Goal: Transaction & Acquisition: Purchase product/service

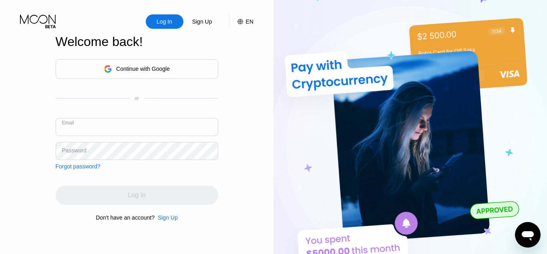
click at [82, 127] on input "text" at bounding box center [137, 127] width 163 height 18
type input "mcknighta888@gmail.com"
click at [74, 152] on div "Password" at bounding box center [74, 150] width 24 height 6
click at [84, 151] on div "Password" at bounding box center [74, 150] width 24 height 6
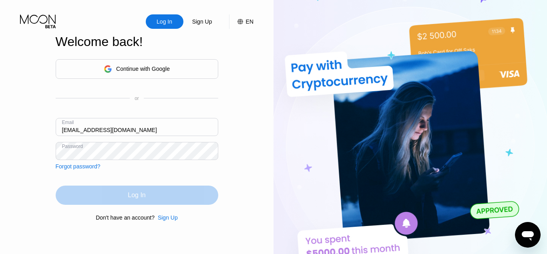
click at [145, 202] on div "Log In" at bounding box center [137, 195] width 163 height 19
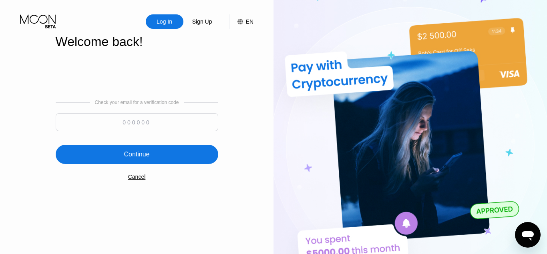
click at [119, 121] on input at bounding box center [137, 122] width 163 height 18
paste input "689821"
type input "689821"
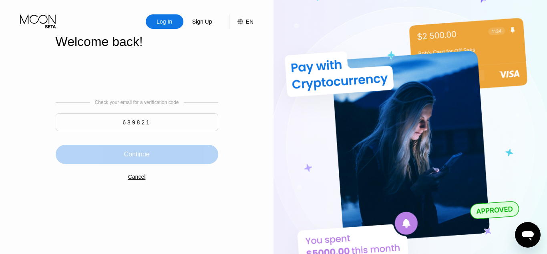
click at [149, 155] on div "Continue" at bounding box center [137, 155] width 26 height 8
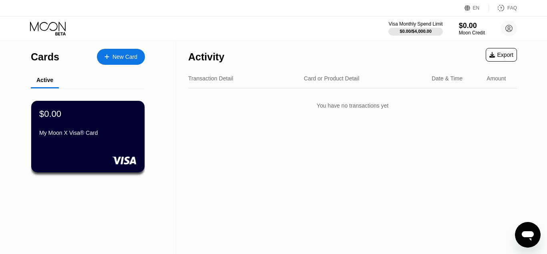
click at [325, 79] on div "Card or Product Detail" at bounding box center [332, 78] width 56 height 6
click at [326, 78] on div "Card or Product Detail" at bounding box center [332, 78] width 56 height 6
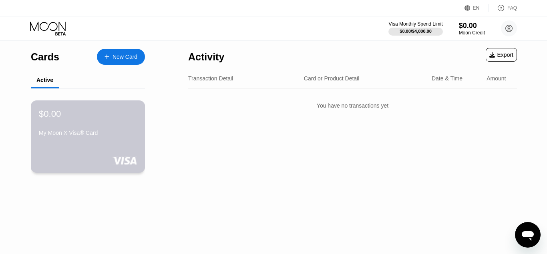
click at [68, 136] on div "My Moon X Visa® Card" at bounding box center [88, 133] width 98 height 6
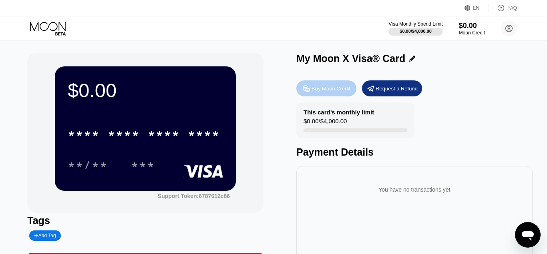
click at [327, 92] on div "Buy Moon Credit" at bounding box center [331, 88] width 39 height 7
type input "0"
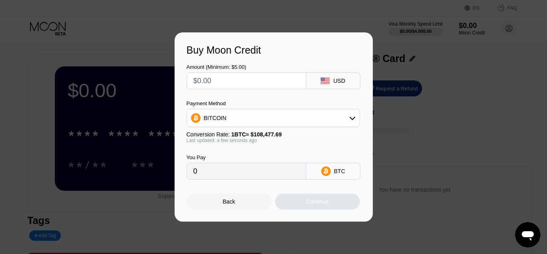
click at [258, 79] on input "text" at bounding box center [246, 81] width 106 height 16
type input "$2"
type input "0.00001844"
type input "$25"
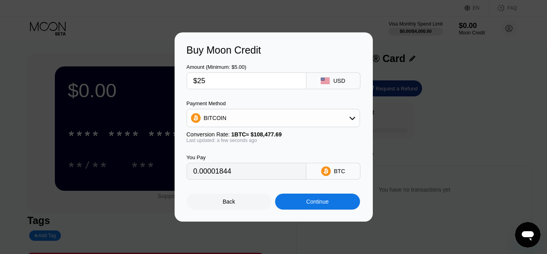
type input "0.00023047"
type input "$25"
click at [351, 121] on icon at bounding box center [352, 118] width 6 height 6
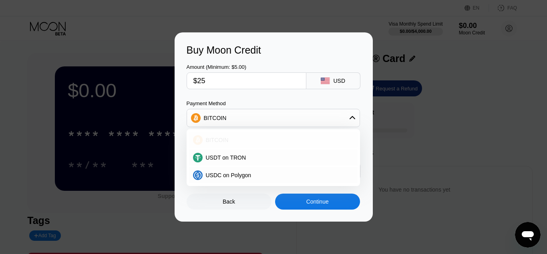
click at [240, 141] on div "BITCOIN" at bounding box center [278, 140] width 151 height 6
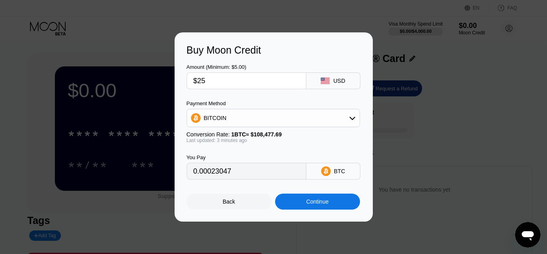
type input "0.00023060"
click at [315, 205] on div "Continue" at bounding box center [317, 202] width 22 height 6
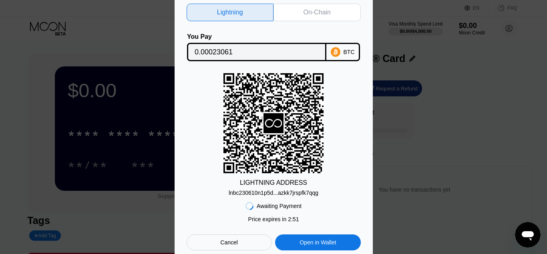
click at [312, 194] on div "lnbc230610n1p5d...azkk7jrspfk7qqg" at bounding box center [274, 193] width 90 height 6
click at [342, 47] on div "BTC" at bounding box center [343, 52] width 34 height 18
click at [314, 9] on div "On-Chain" at bounding box center [317, 12] width 27 height 8
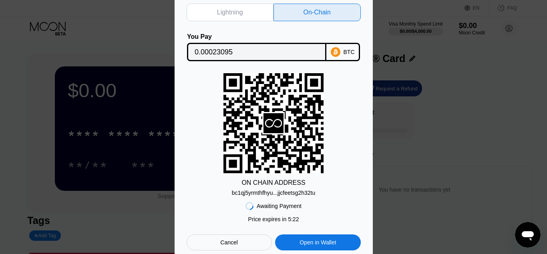
click at [251, 244] on div "Cancel" at bounding box center [229, 243] width 85 height 16
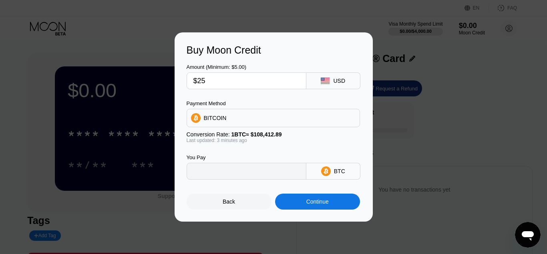
type input "0.00023060"
click at [460, 138] on div "Buy Moon Credit Amount (Minimum: $5.00) $25 USD Payment Method BITCOIN Conversi…" at bounding box center [273, 126] width 547 height 189
click at [227, 203] on div "Back" at bounding box center [229, 202] width 12 height 6
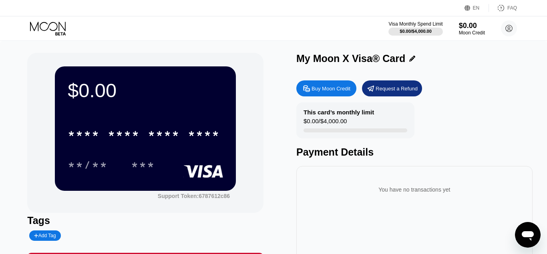
click at [323, 90] on div "Buy Moon Credit" at bounding box center [331, 88] width 39 height 7
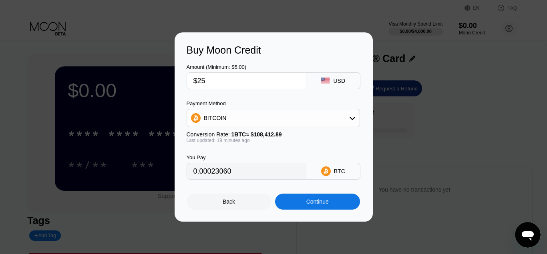
type input "0.00023195"
click at [277, 84] on input "$25" at bounding box center [246, 81] width 106 height 16
type input "$2"
type input "0.00001856"
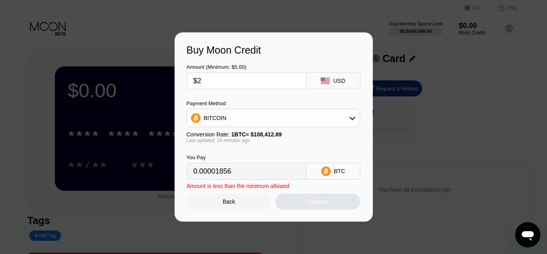
type input "$24"
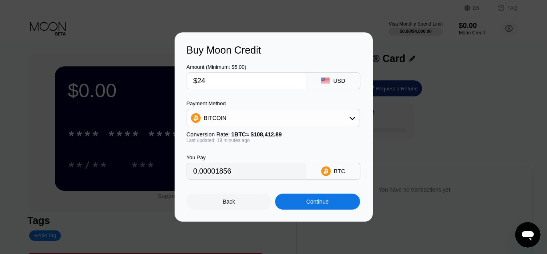
type input "0.00022267"
type input "$24"
click at [322, 204] on div "Continue" at bounding box center [317, 202] width 22 height 6
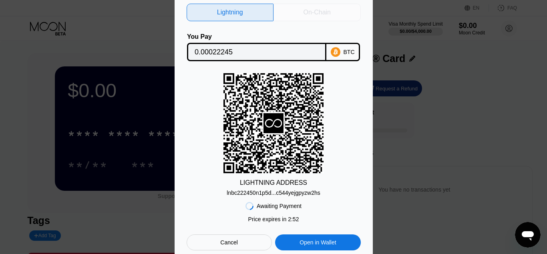
click at [314, 11] on div "On-Chain" at bounding box center [317, 12] width 27 height 8
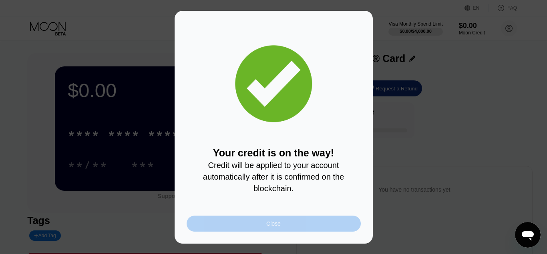
click at [277, 227] on div "Close" at bounding box center [273, 224] width 14 height 6
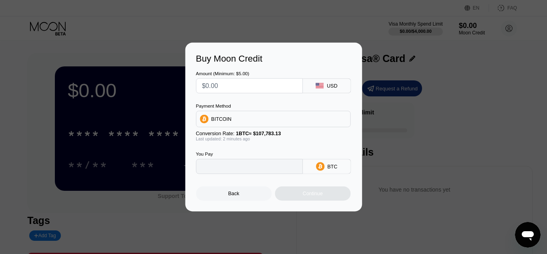
type input "0"
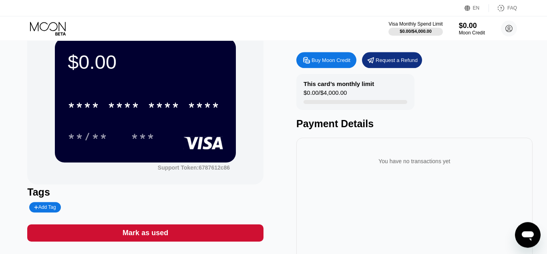
scroll to position [26, 0]
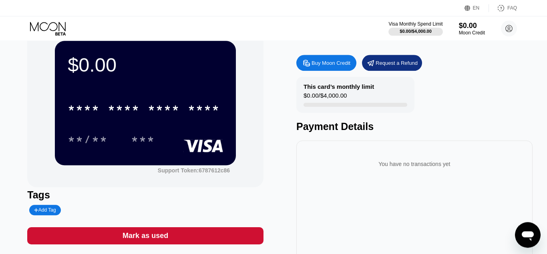
click at [411, 169] on div "You have no transactions yet" at bounding box center [414, 164] width 223 height 22
click at [133, 84] on div "$0.00 * * * * * * * * * * * * **** **/** ***" at bounding box center [145, 103] width 181 height 124
click at [170, 130] on div "* * * * * * * * * * * * **** **/** ***" at bounding box center [145, 115] width 155 height 47
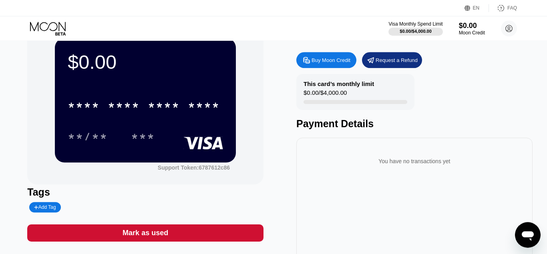
scroll to position [0, 0]
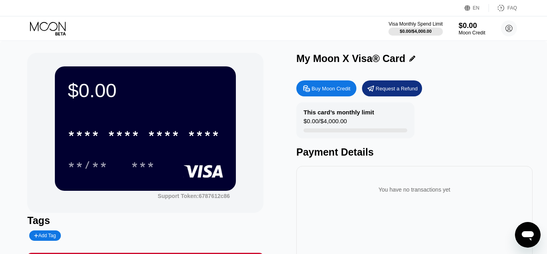
click at [468, 24] on div "$0.00" at bounding box center [472, 25] width 27 height 8
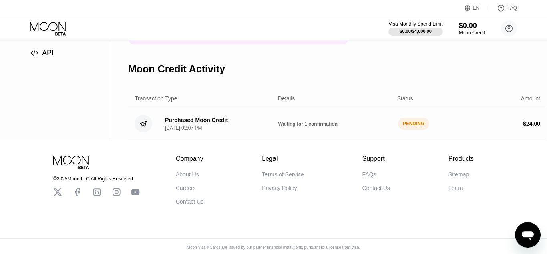
scroll to position [144, 0]
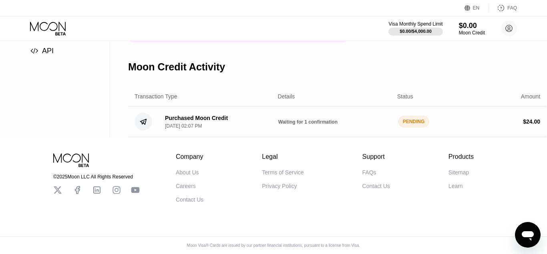
click at [310, 120] on div "Purchased Moon Credit Sep 25, 2025, 02:07 PM Waiting for 1 confirmation PENDING…" at bounding box center [337, 122] width 419 height 31
click at [364, 119] on div "Waiting for 1 confirmation" at bounding box center [334, 122] width 113 height 6
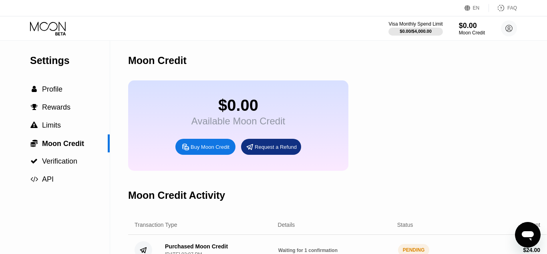
click at [283, 228] on div "Details" at bounding box center [286, 225] width 17 height 6
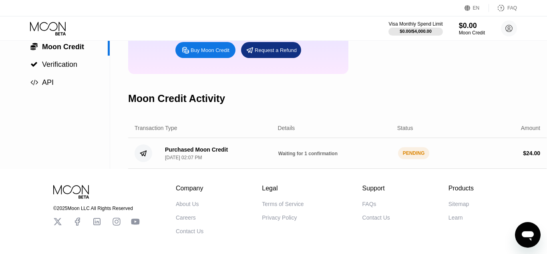
scroll to position [144, 0]
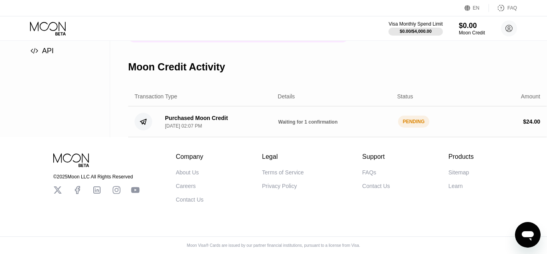
click at [307, 111] on div "Purchased Moon Credit Sep 25, 2025, 02:07 PM Waiting for 1 confirmation PENDING…" at bounding box center [337, 122] width 419 height 31
click at [346, 58] on div "Moon Credit Activity" at bounding box center [337, 67] width 419 height 40
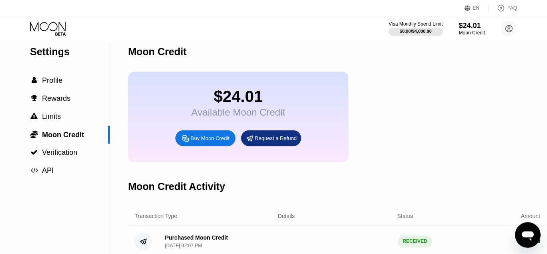
scroll to position [0, 0]
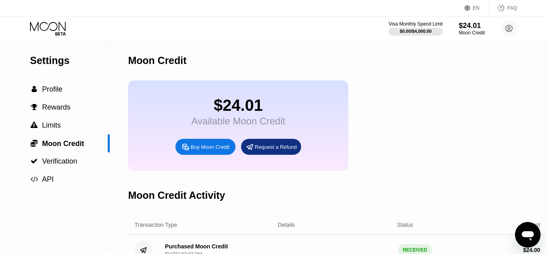
click at [290, 228] on div "Details" at bounding box center [286, 225] width 17 height 6
click at [47, 93] on span "Profile" at bounding box center [52, 89] width 20 height 8
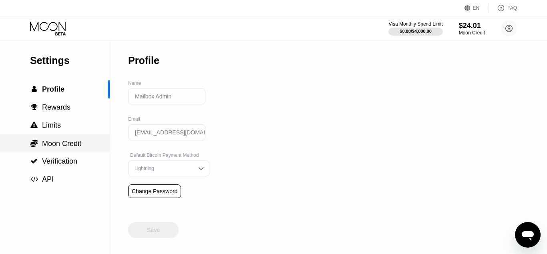
click at [54, 147] on span "Moon Credit" at bounding box center [61, 144] width 39 height 8
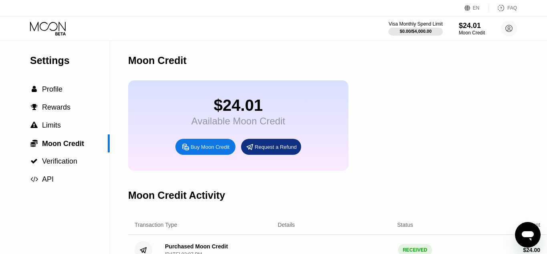
click at [232, 115] on div "$24.01" at bounding box center [238, 106] width 94 height 18
click at [41, 25] on icon at bounding box center [48, 29] width 37 height 14
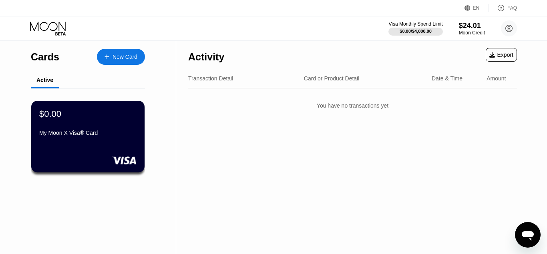
click at [78, 136] on div "My Moon X Visa® Card" at bounding box center [87, 133] width 97 height 6
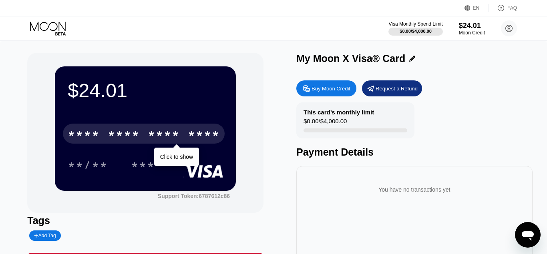
click at [110, 129] on div "* * * * * * * * * * * * ****" at bounding box center [144, 134] width 162 height 20
click at [84, 136] on div "* * * *" at bounding box center [84, 135] width 32 height 13
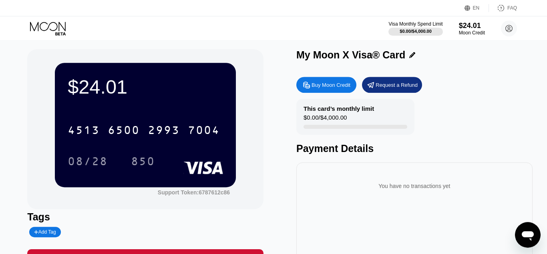
scroll to position [2, 0]
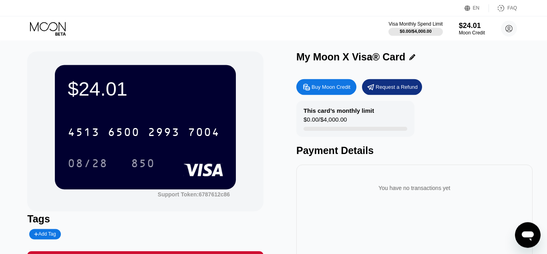
click at [332, 157] on div "Payment Details" at bounding box center [414, 151] width 236 height 12
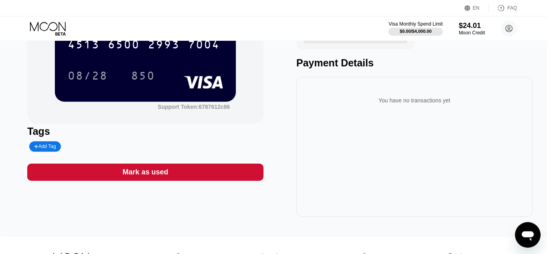
scroll to position [0, 0]
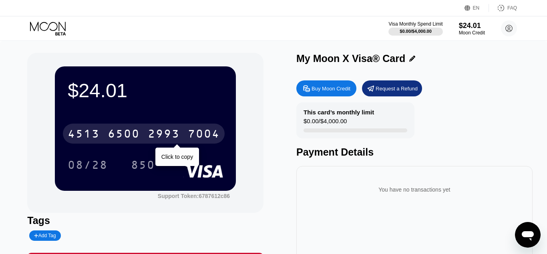
drag, startPoint x: 226, startPoint y: 134, endPoint x: 135, endPoint y: 137, distance: 91.3
click at [135, 137] on div "$24.01 4513 6500 2993 7004 Click to copy 08/28 850" at bounding box center [145, 128] width 181 height 124
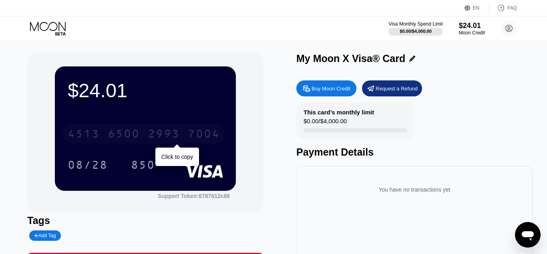
click at [115, 141] on div "6500" at bounding box center [124, 135] width 32 height 13
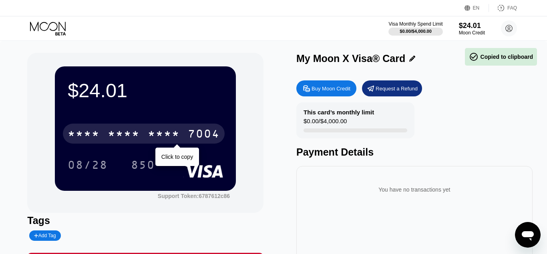
click at [131, 137] on div "* * * *" at bounding box center [124, 135] width 32 height 13
click at [188, 137] on div "7004" at bounding box center [204, 135] width 32 height 13
click at [131, 137] on div "* * * *" at bounding box center [124, 135] width 32 height 13
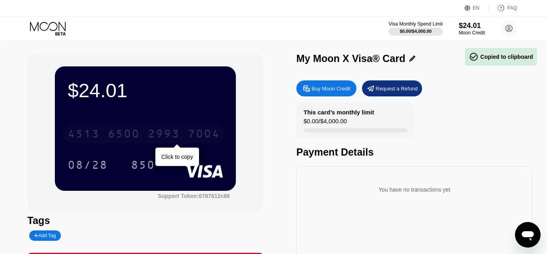
click at [131, 137] on div "6500" at bounding box center [124, 135] width 32 height 13
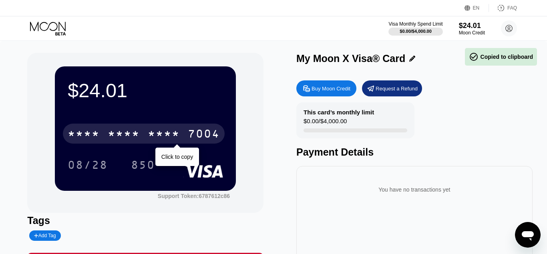
click at [131, 137] on div "* * * *" at bounding box center [124, 135] width 32 height 13
click at [188, 137] on div "7004" at bounding box center [204, 135] width 32 height 13
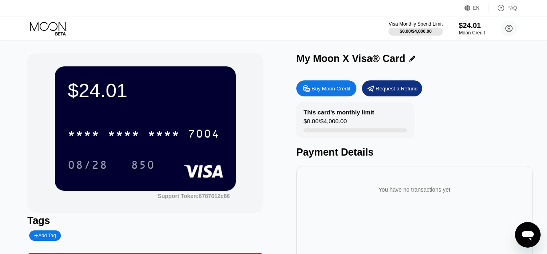
click at [177, 161] on div "08/28 850" at bounding box center [145, 165] width 155 height 20
click at [138, 138] on div "* * * *" at bounding box center [124, 135] width 32 height 13
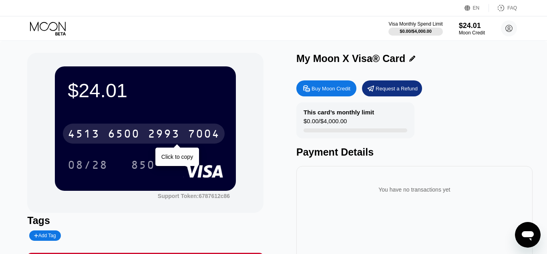
click at [145, 143] on div "4513 6500 2993 7004" at bounding box center [144, 134] width 162 height 20
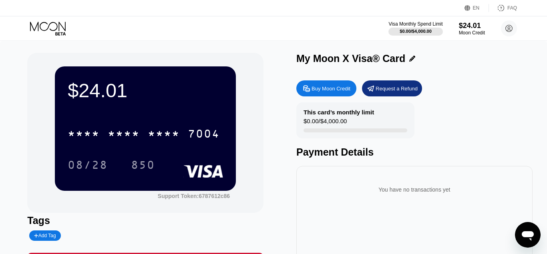
click at [443, 119] on div "This card’s monthly limit $0.00 / $4,000.00 Payment Details" at bounding box center [414, 131] width 236 height 56
click at [418, 197] on div "You have no transactions yet" at bounding box center [414, 190] width 223 height 22
